Goal: Check status: Check status

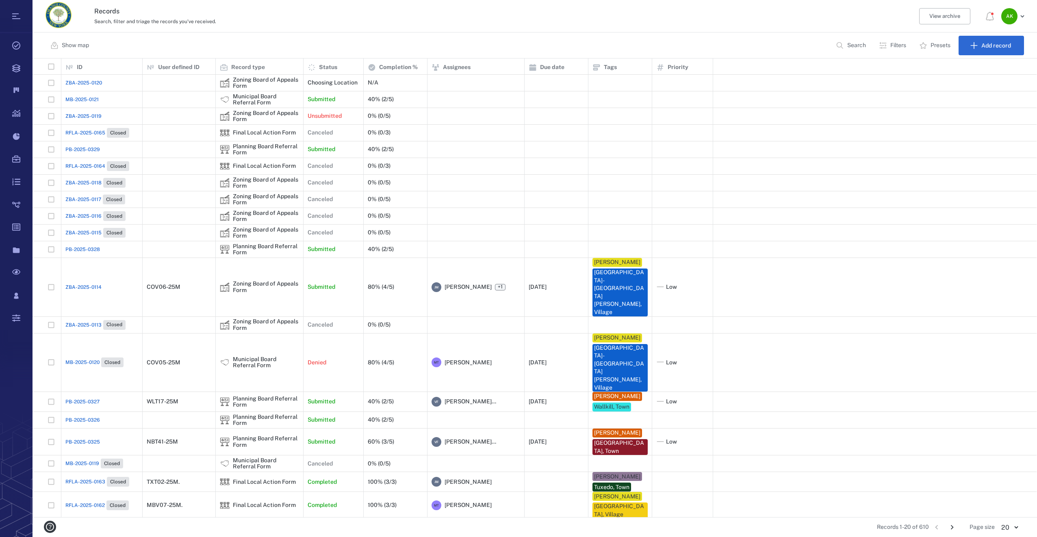
click at [72, 150] on span "PB-2025-0329" at bounding box center [82, 149] width 35 height 7
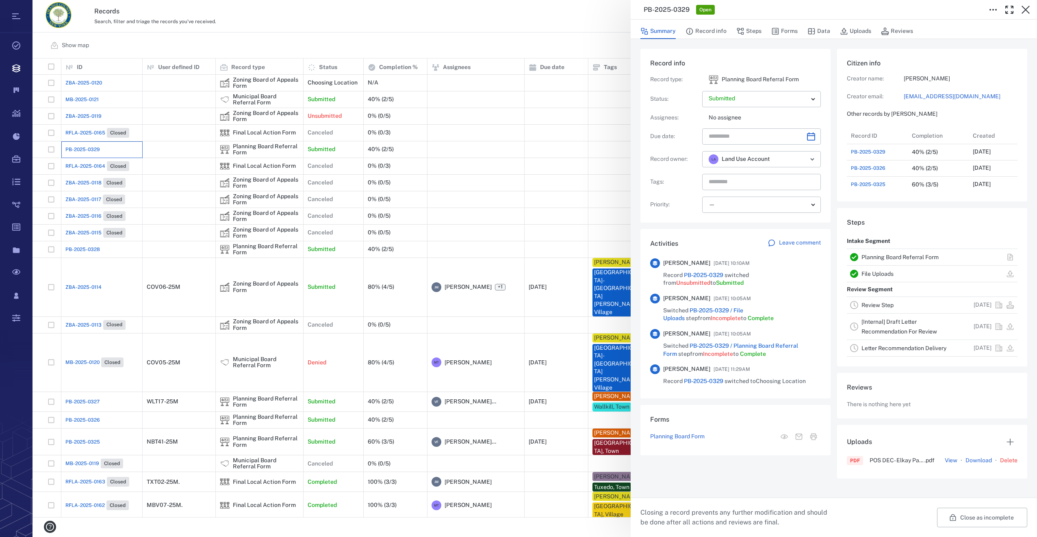
scroll to position [422, 158]
click at [769, 31] on button "Forms" at bounding box center [784, 31] width 26 height 15
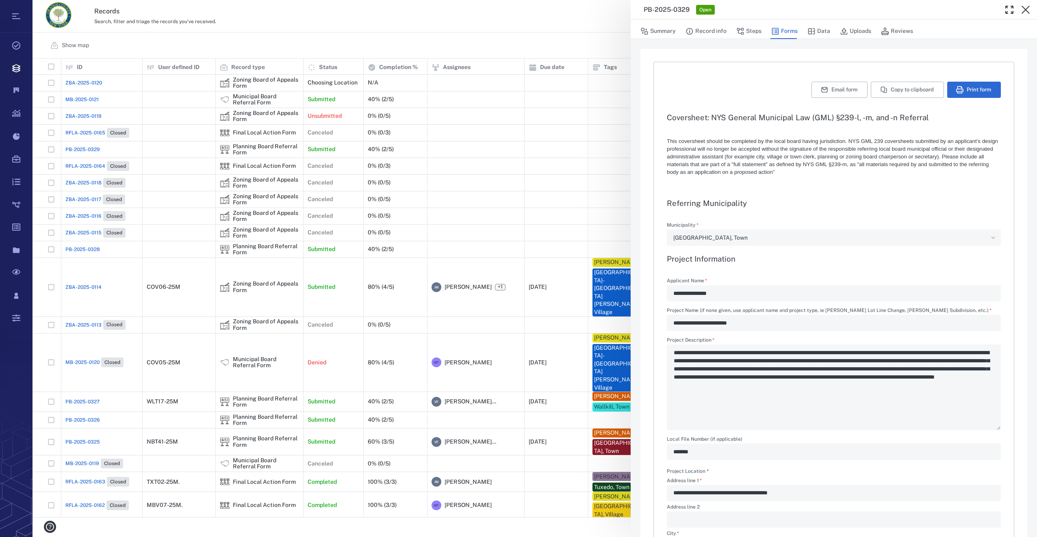
type input "**********"
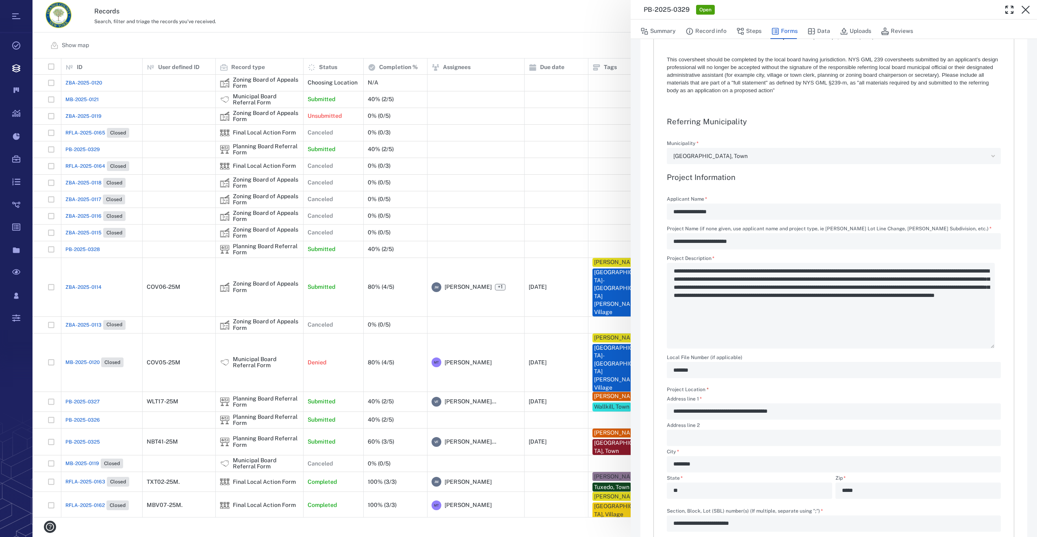
scroll to position [81, 0]
drag, startPoint x: 1030, startPoint y: 6, endPoint x: 334, endPoint y: 95, distance: 701.3
click at [769, 6] on icon "button" at bounding box center [1025, 10] width 10 height 10
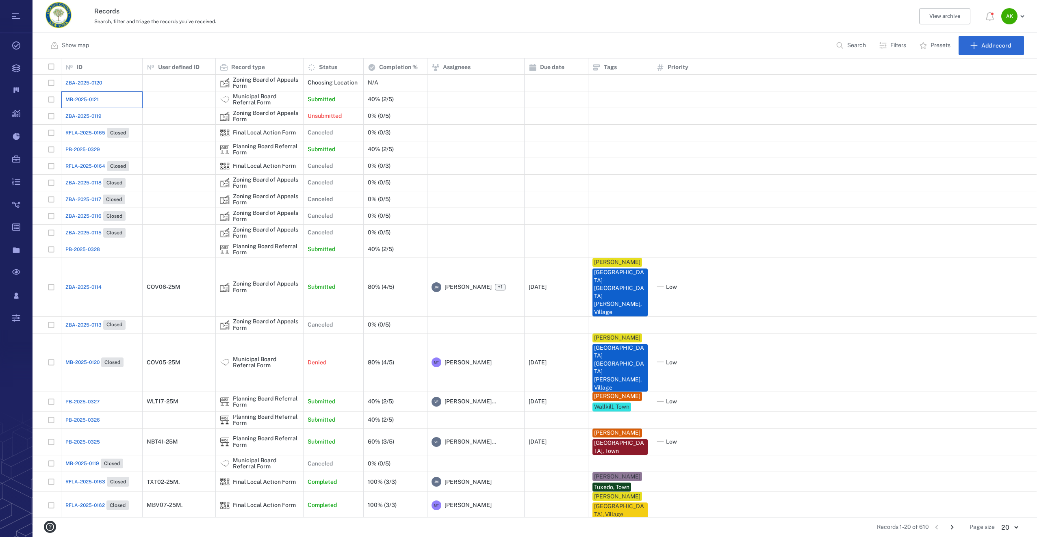
click at [133, 100] on div "MB-2025-0121" at bounding box center [101, 99] width 73 height 16
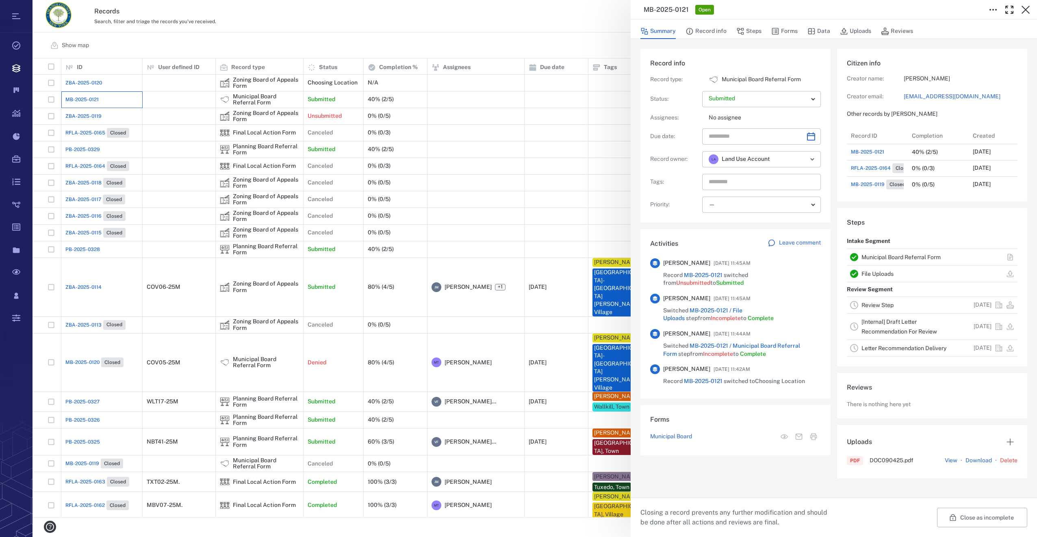
scroll to position [81, 158]
click at [769, 34] on button "Forms" at bounding box center [784, 31] width 26 height 15
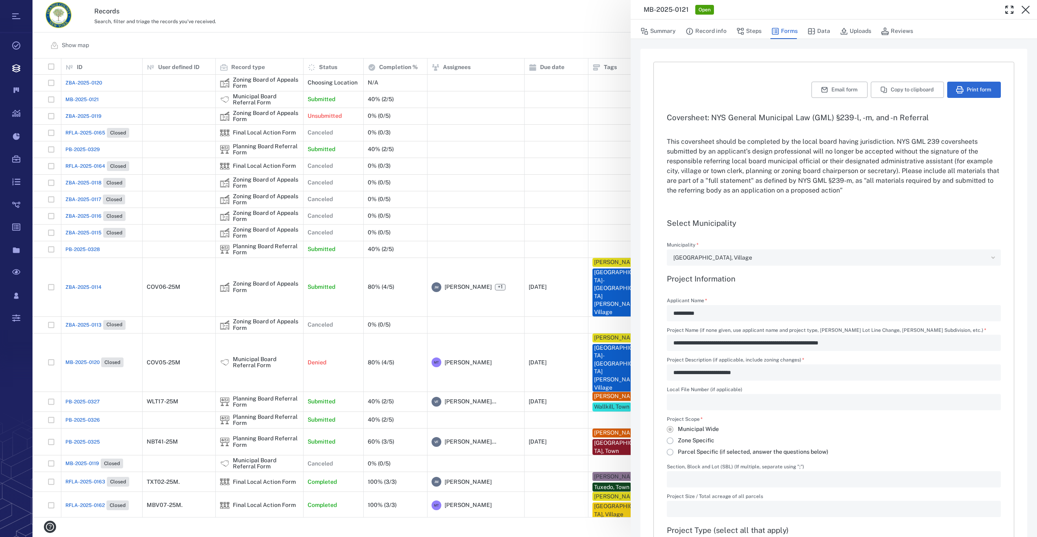
type input "**********"
drag, startPoint x: 1028, startPoint y: 3, endPoint x: 0, endPoint y: 294, distance: 1068.1
click at [769, 3] on button "button" at bounding box center [1025, 10] width 16 height 16
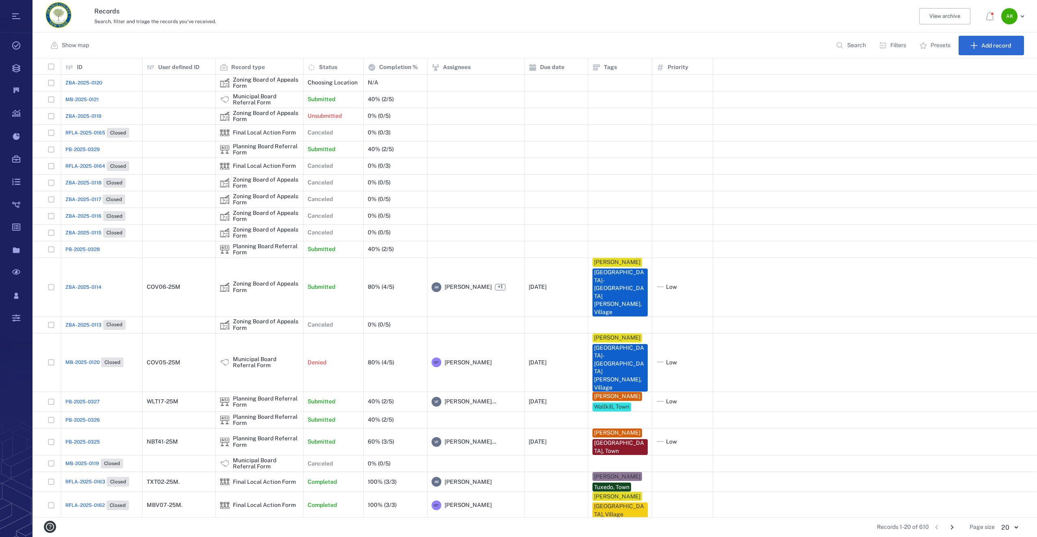
click at [92, 251] on span "PB-2025-0328" at bounding box center [82, 249] width 35 height 7
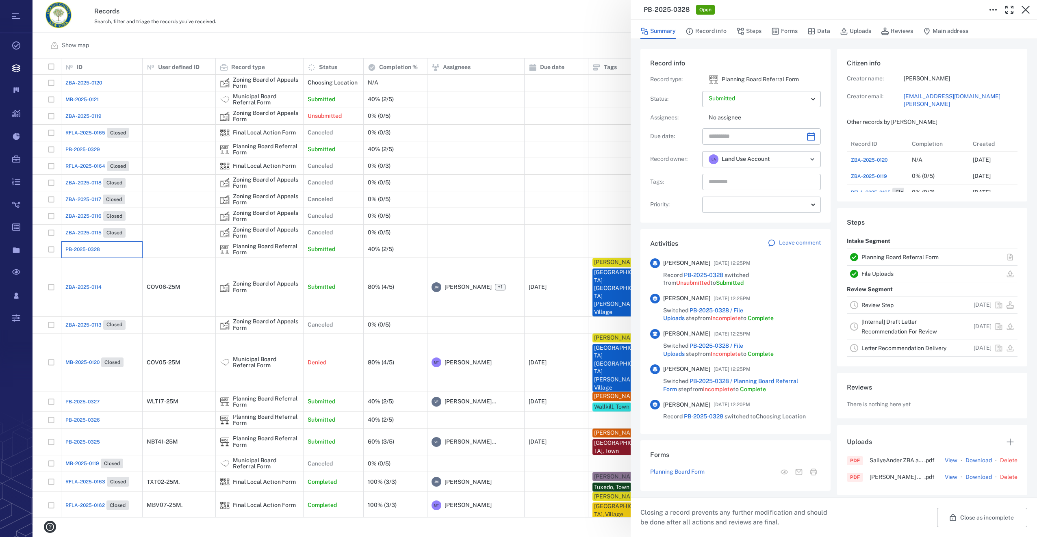
scroll to position [6, 6]
